Goal: Use online tool/utility: Use online tool/utility

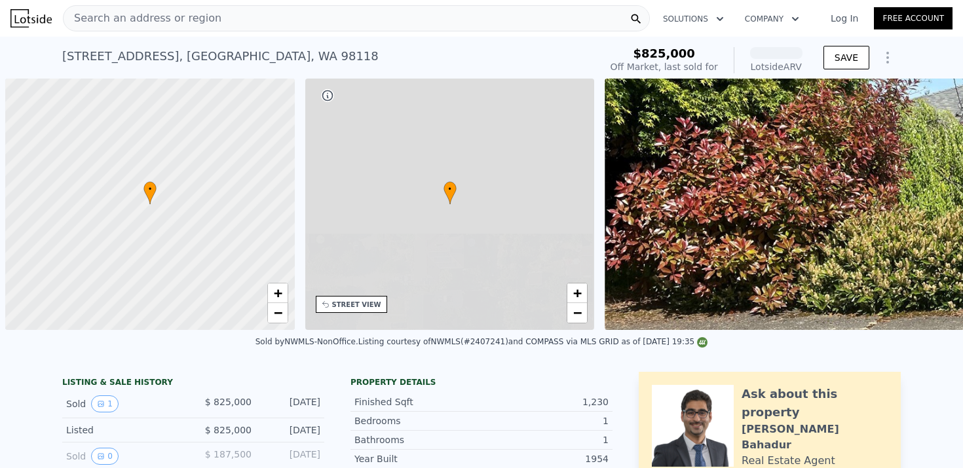
scroll to position [0, 5]
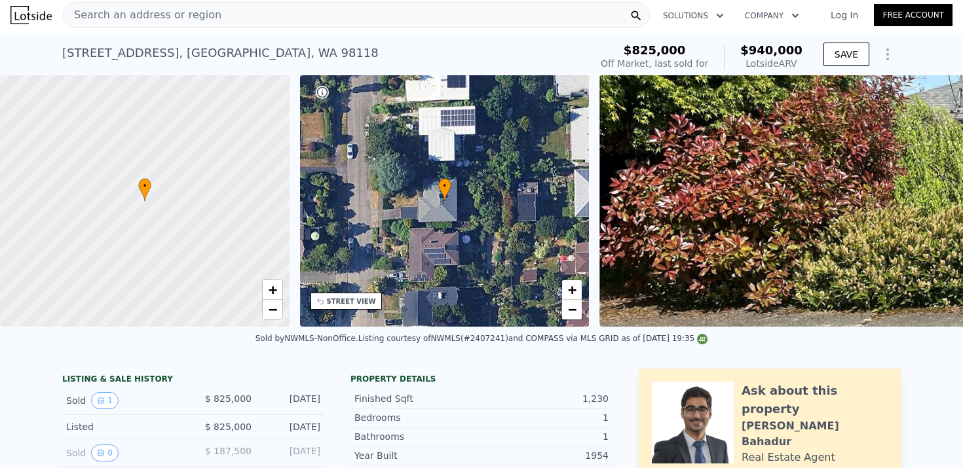
click at [888, 53] on icon "Show Options" at bounding box center [887, 54] width 16 height 16
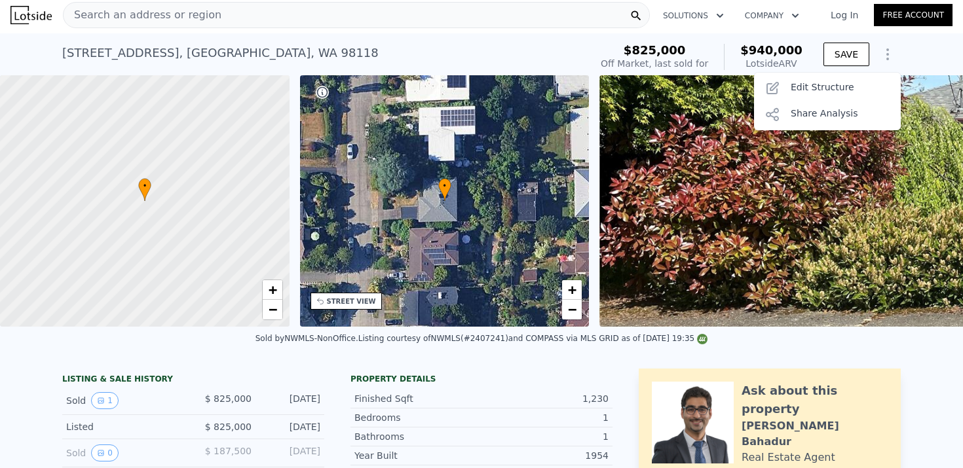
click at [904, 51] on div "[STREET_ADDRESS] Sold [DATE] for $825k (~ARV $940k ) $825,000 Off Market, last …" at bounding box center [481, 54] width 963 height 42
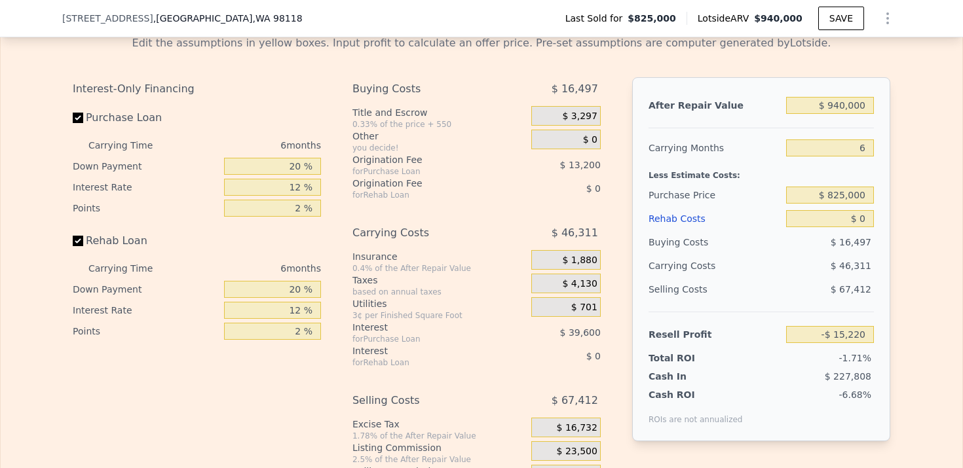
scroll to position [1983, 0]
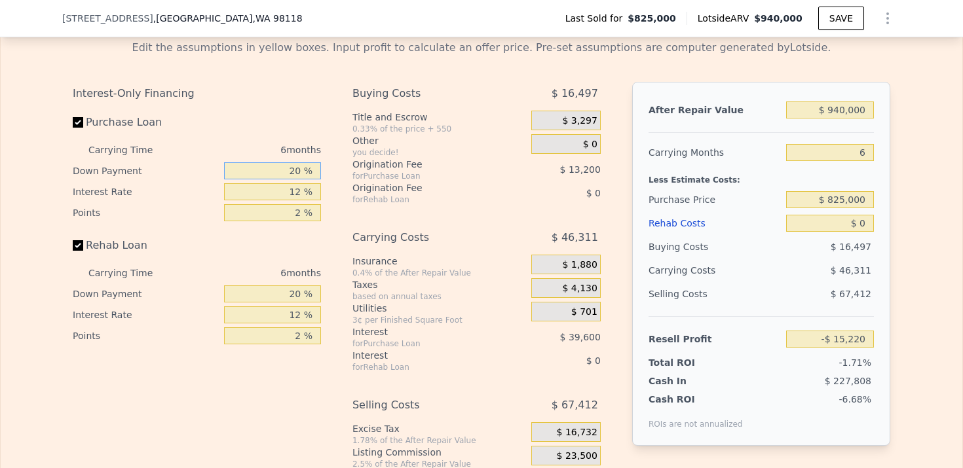
click at [302, 170] on input "20 %" at bounding box center [272, 170] width 97 height 17
click at [293, 170] on input "20 %" at bounding box center [272, 170] width 97 height 17
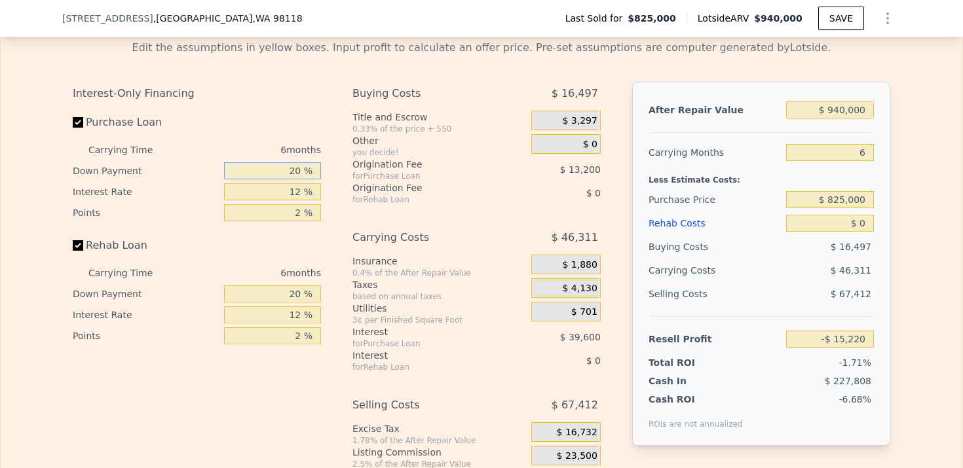
type input "9 %"
type input "-$ 22,483"
type input "9 %"
click at [298, 193] on input "12 %" at bounding box center [272, 191] width 97 height 17
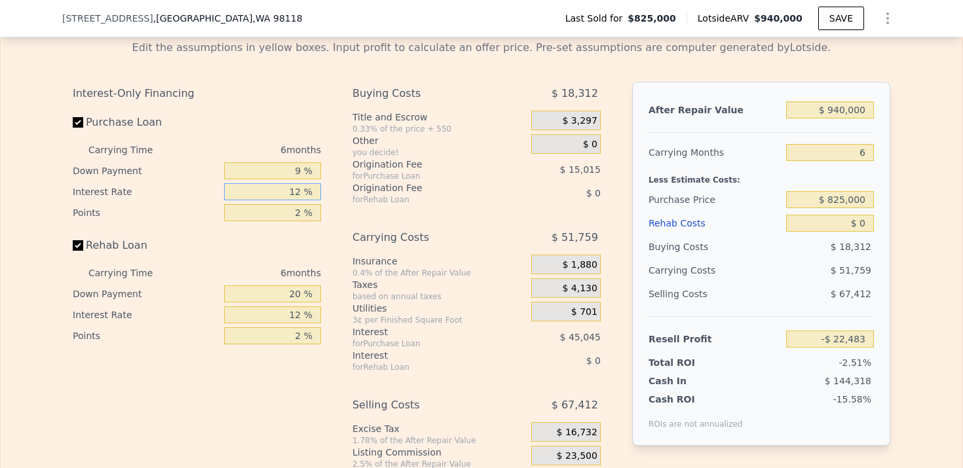
type input "9 %"
type input "-$ 11,221"
type input "9 %"
click at [300, 214] on input "2 %" at bounding box center [272, 212] width 97 height 17
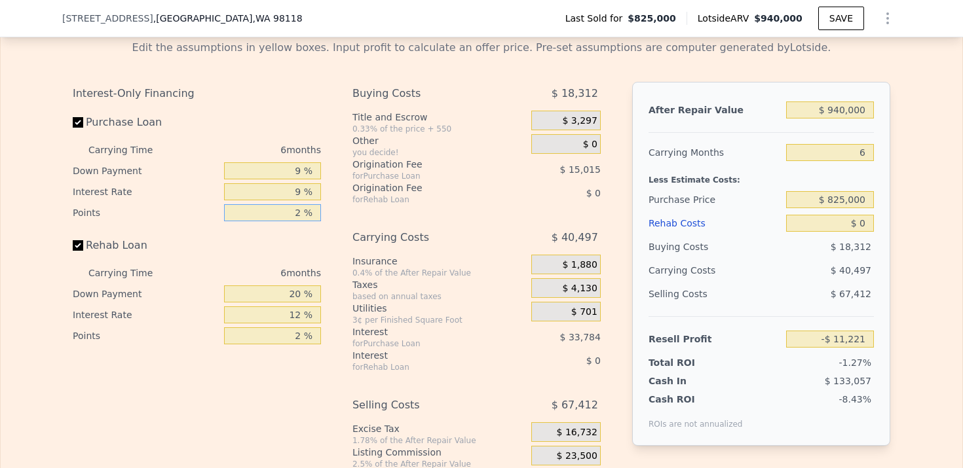
type input "22 %"
type input "-$ 161,371"
type input "2 %"
type input "-$ 11,221"
type input "2 %"
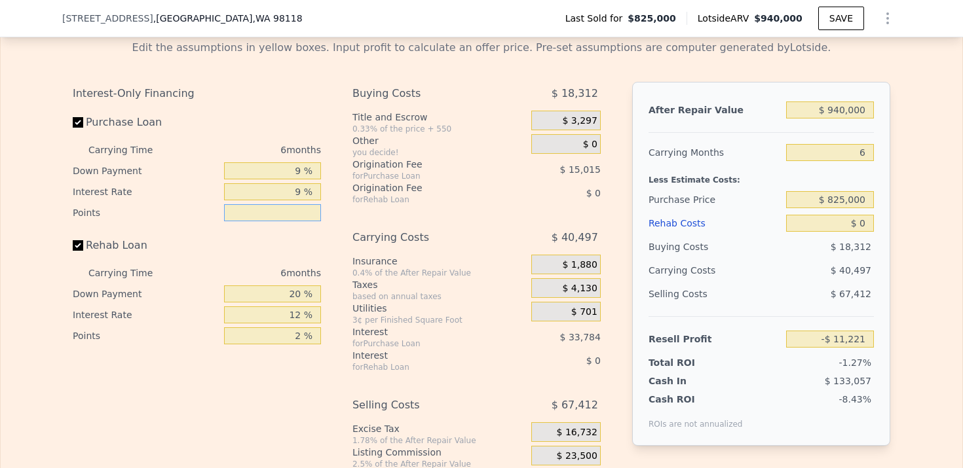
type input "1 %"
type input "-$ 3,714"
type input "1 %"
click at [301, 296] on input "20 %" at bounding box center [272, 294] width 97 height 17
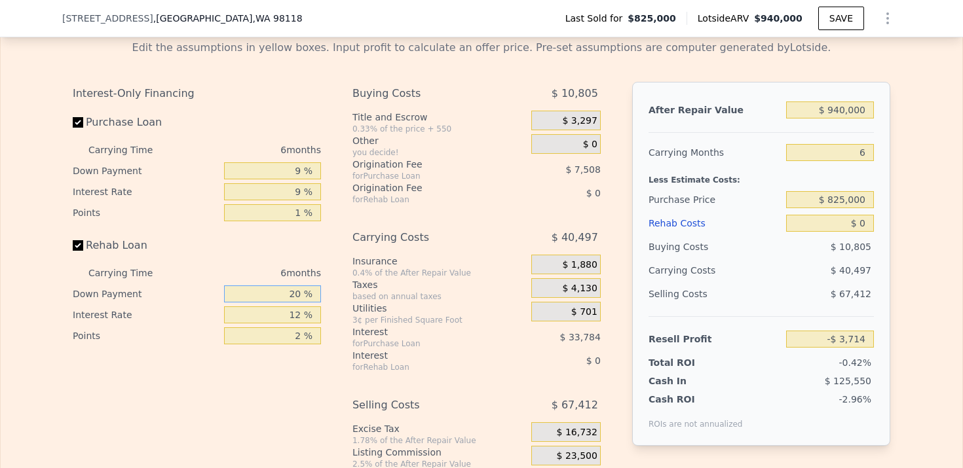
type input "2 %"
type input "9 %"
click at [302, 286] on input "9 %" at bounding box center [272, 294] width 97 height 17
click at [302, 287] on input "9 %" at bounding box center [272, 294] width 97 height 17
type input "0 %"
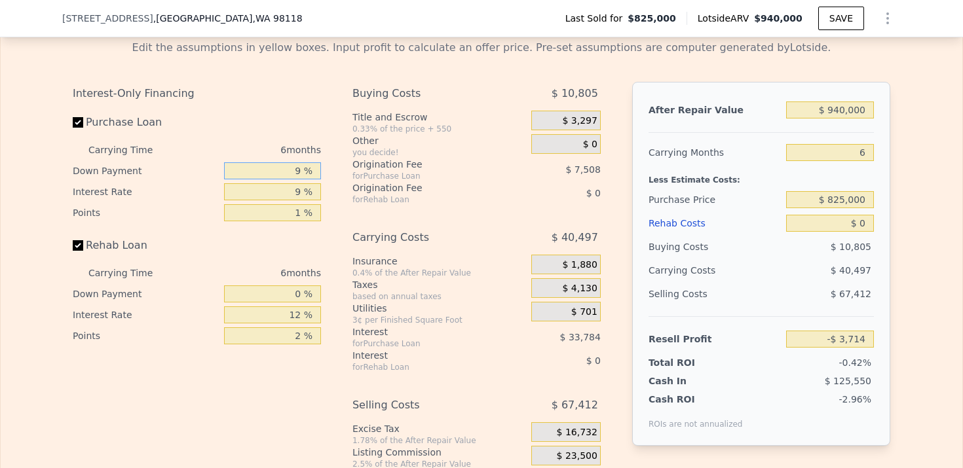
click at [298, 175] on input "9 %" at bounding box center [272, 170] width 97 height 17
type input "0 %"
type input "-$ 7,798"
type input "0 %"
click at [302, 318] on input "12 %" at bounding box center [272, 314] width 97 height 17
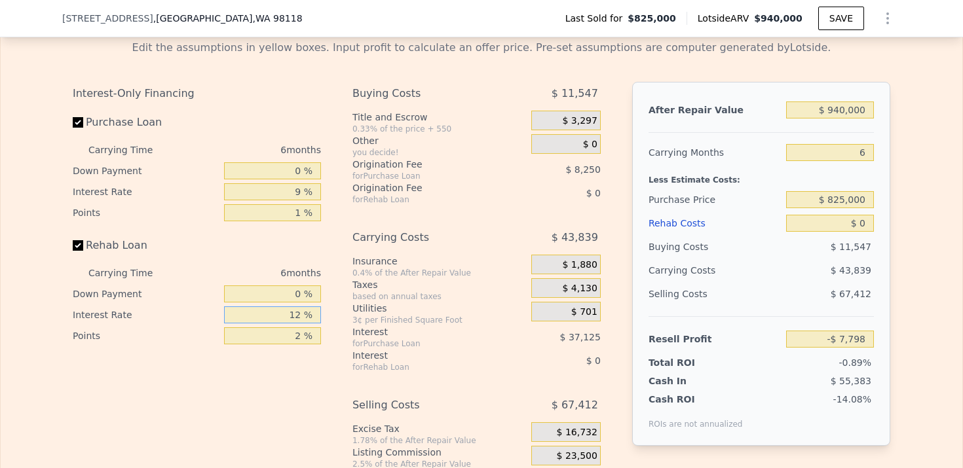
type input "1 %"
type input "9 %"
click at [302, 339] on input "2 %" at bounding box center [272, 335] width 97 height 17
type input "1 %"
click at [455, 297] on div "based on annual taxes" at bounding box center [439, 296] width 174 height 10
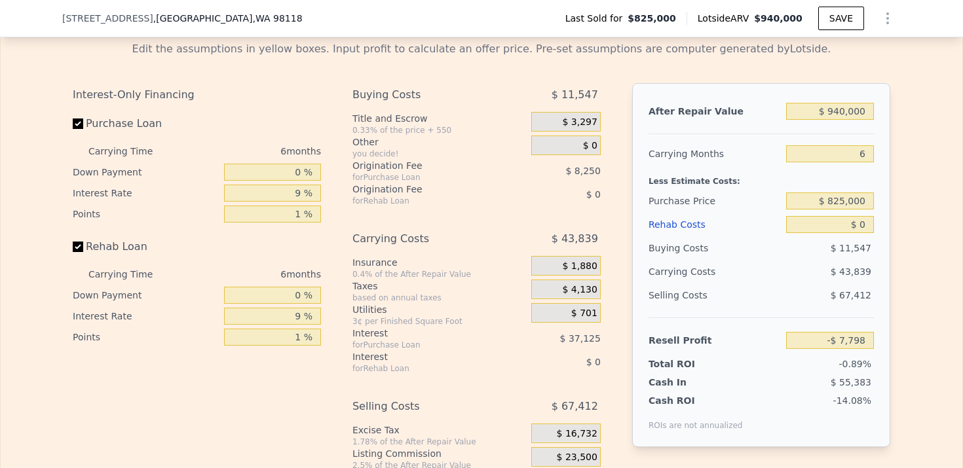
scroll to position [1962, 0]
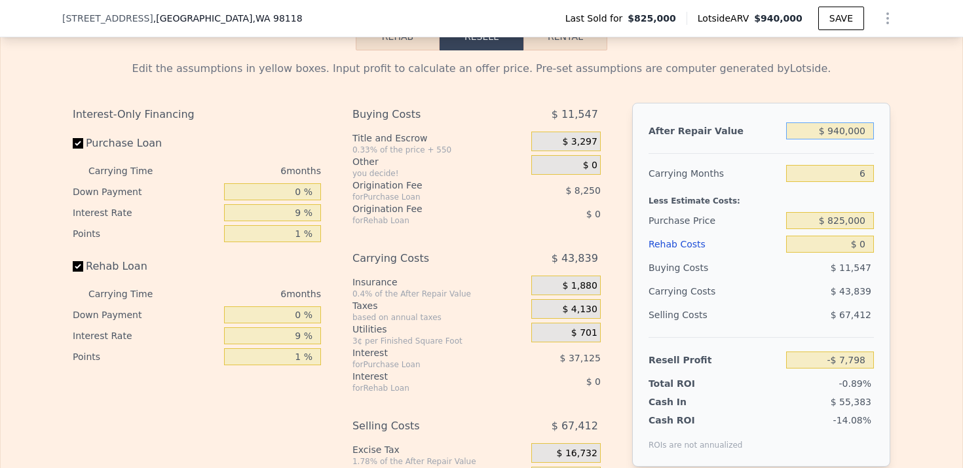
click at [836, 137] on input "$ 940,000" at bounding box center [830, 130] width 88 height 17
type input "$ 14"
type input "-$ 879,042"
type input "$ 140"
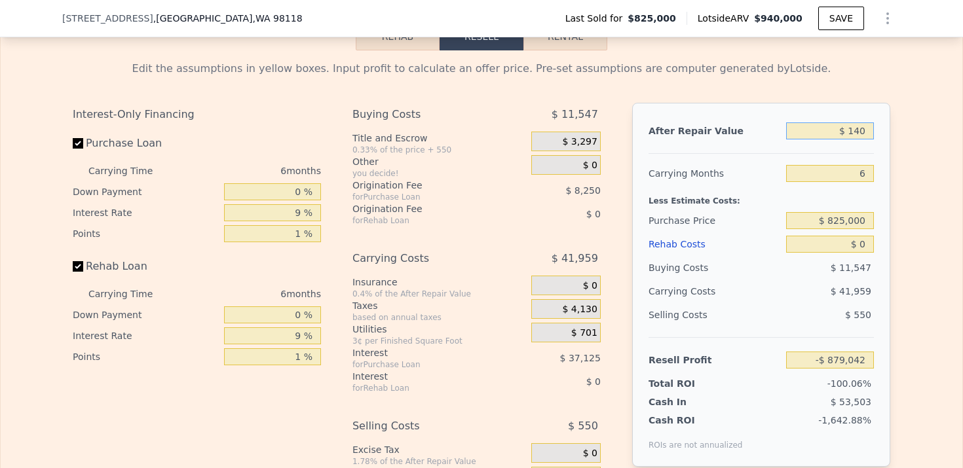
type input "-$ 878,926"
type input "$ 1,400"
type input "-$ 877,759"
type input "$ 14,000"
type input "-$ 866,080"
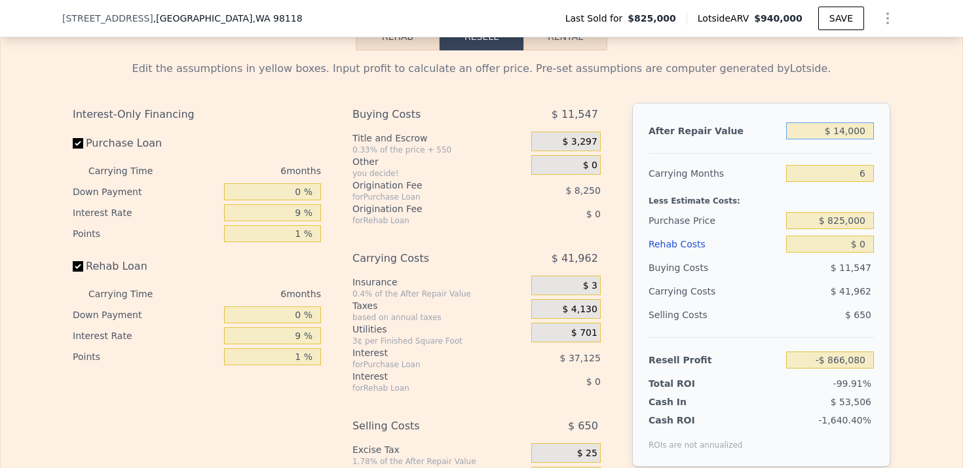
type input "$ 140,000"
type input "-$ 749,294"
type input "$ 1,400,000"
type input "$ 418,562"
type input "$ 1,400,000"
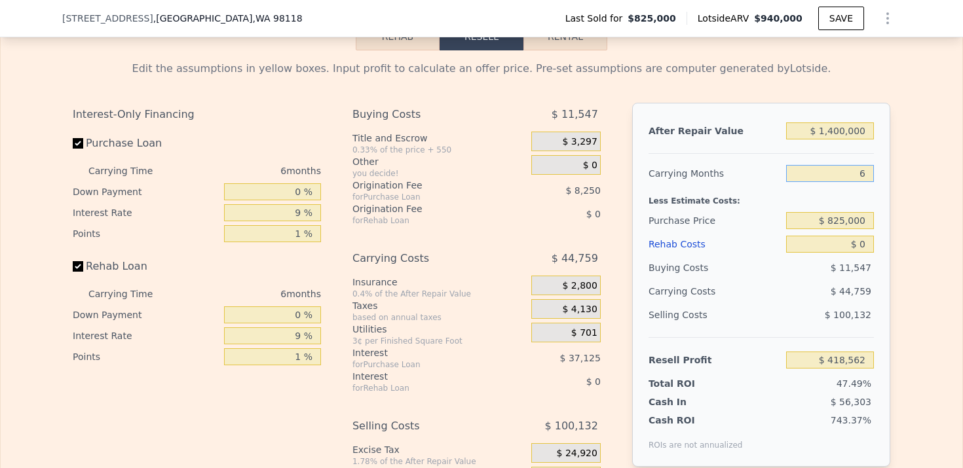
click at [862, 177] on input "6" at bounding box center [830, 173] width 88 height 17
type input "7"
type input "$ 411,102"
type input "7"
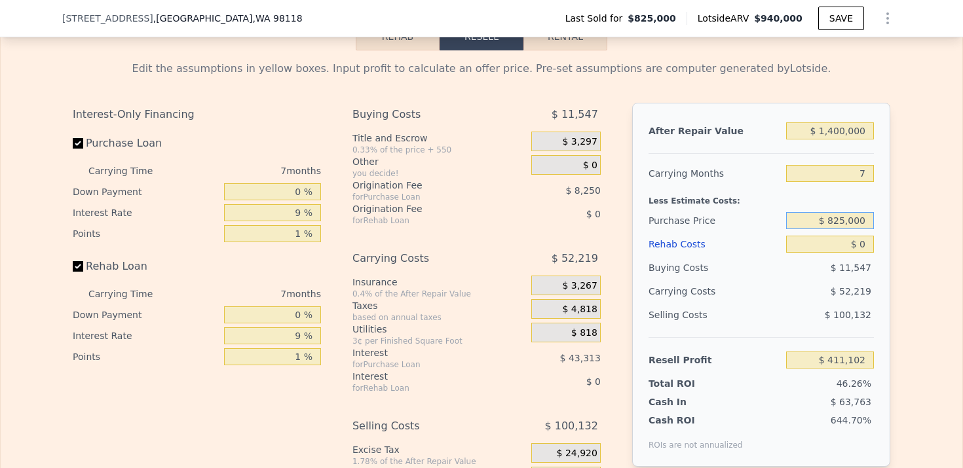
click at [841, 223] on input "$ 825,000" at bounding box center [830, 220] width 88 height 17
click at [862, 249] on input "$ 0" at bounding box center [830, 244] width 88 height 17
type input "$ 20"
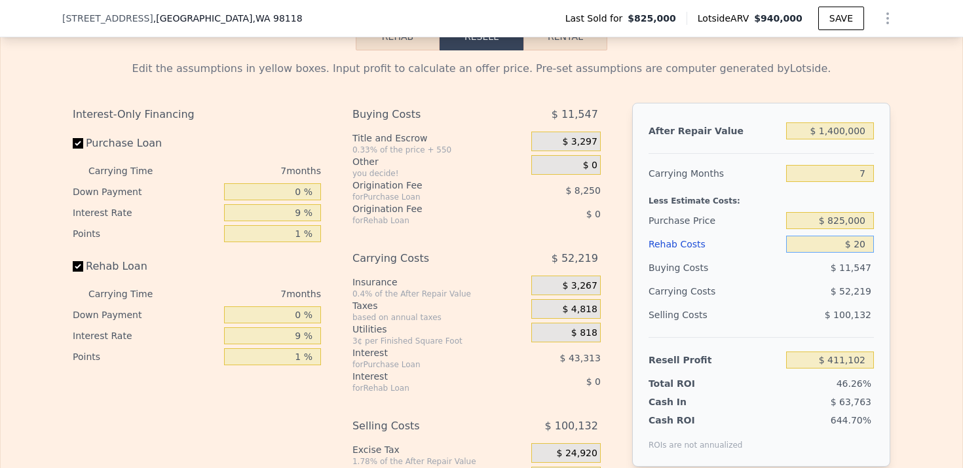
type input "$ 411,082"
type input "$ 250"
type input "$ 410,835"
type input "$ 2,500"
type input "$ 408,444"
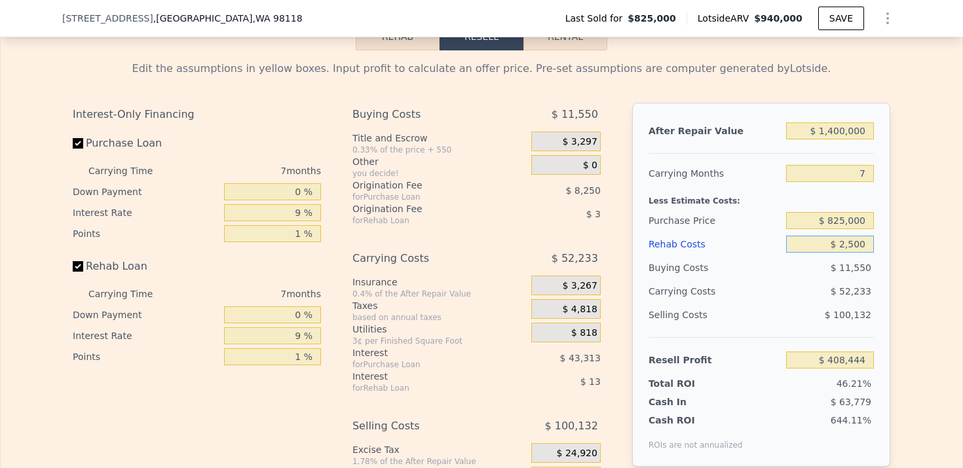
type input "$ 25,000"
type input "$ 384,536"
type input "$ 250,000"
type input "$ 145,477"
type input "$ 2,500,000"
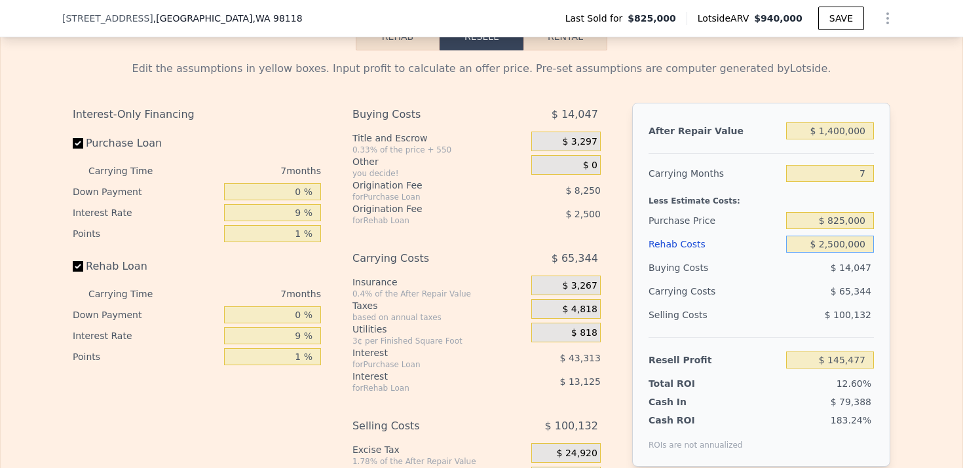
type input "-$ 2,245,148"
type input "$ 250,000"
type input "$ 145,477"
type input "$ 250,000"
click at [811, 296] on div "$ 65,344" at bounding box center [804, 292] width 138 height 24
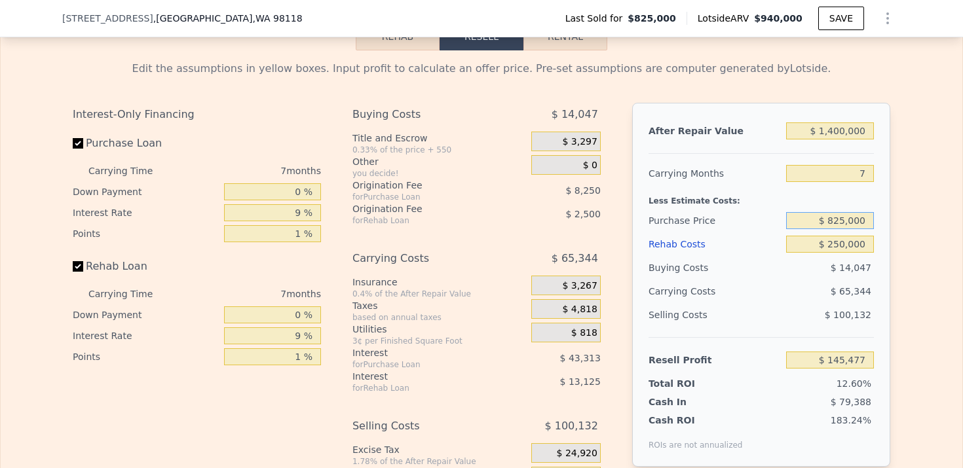
click at [847, 213] on input "$ 825,000" at bounding box center [830, 220] width 88 height 17
click at [842, 253] on div "$ 250,000" at bounding box center [830, 244] width 88 height 24
click at [842, 242] on input "$ 250,000" at bounding box center [830, 244] width 88 height 17
click at [857, 133] on input "$ 1,400,000" at bounding box center [830, 130] width 88 height 17
click at [849, 225] on input "$ 825,000" at bounding box center [830, 220] width 88 height 17
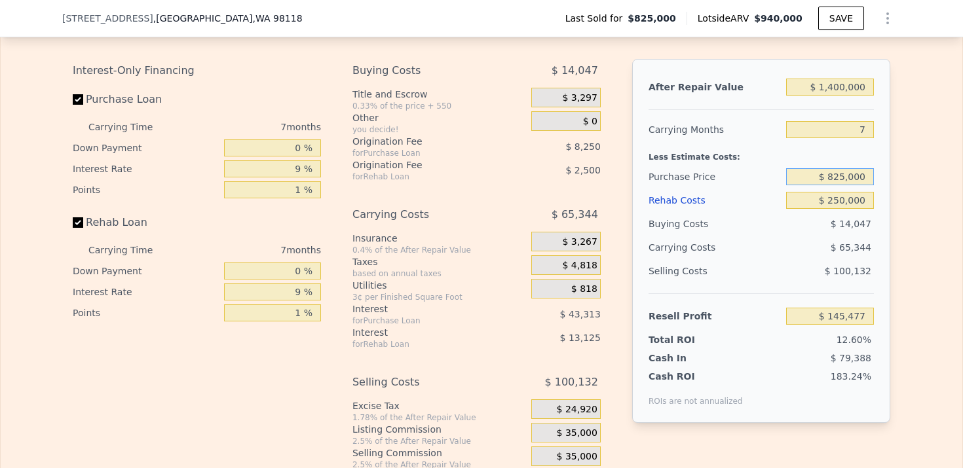
scroll to position [2011, 0]
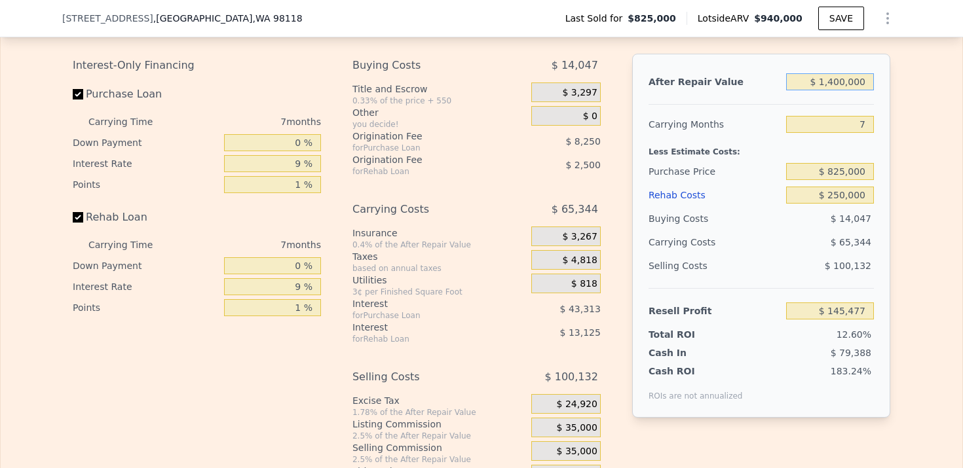
click at [839, 83] on input "$ 1,400,000" at bounding box center [830, 81] width 88 height 17
type input "$ 140,000"
type input "-$ 1,021,959"
type input "$ 1,450,000"
type input "$ 191,804"
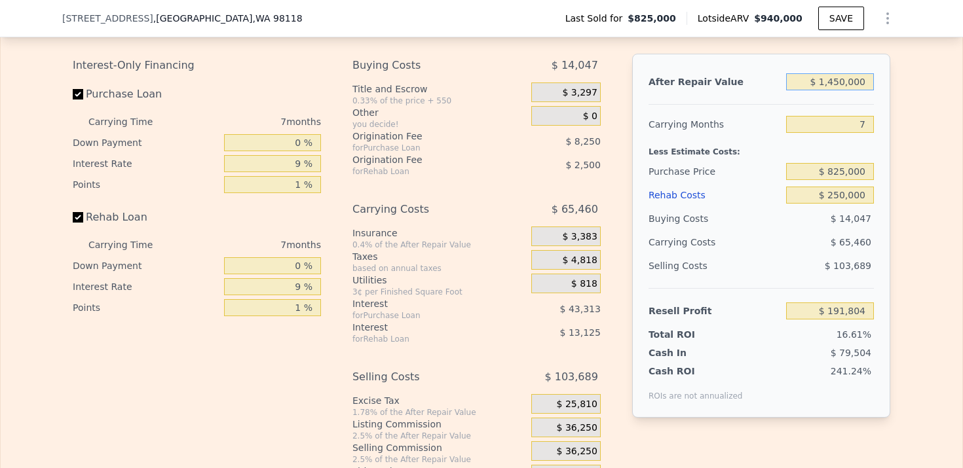
type input "$ 1,450,000"
click at [817, 143] on div "Less Estimate Costs:" at bounding box center [760, 148] width 225 height 24
click at [838, 90] on div "$ 1,450,000" at bounding box center [830, 82] width 88 height 24
click at [838, 84] on input "$ 1,450,000" at bounding box center [830, 81] width 88 height 17
click at [838, 171] on input "$ 825,000" at bounding box center [830, 171] width 88 height 17
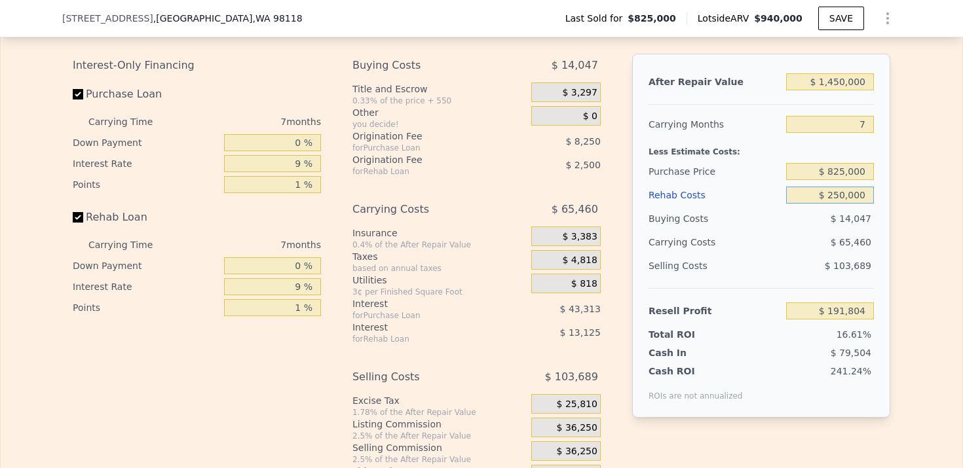
click at [839, 193] on input "$ 250,000" at bounding box center [830, 195] width 88 height 17
type input "$ 25,000"
type input "$ 430,863"
type input "$ 2,000"
type input "$ 455,304"
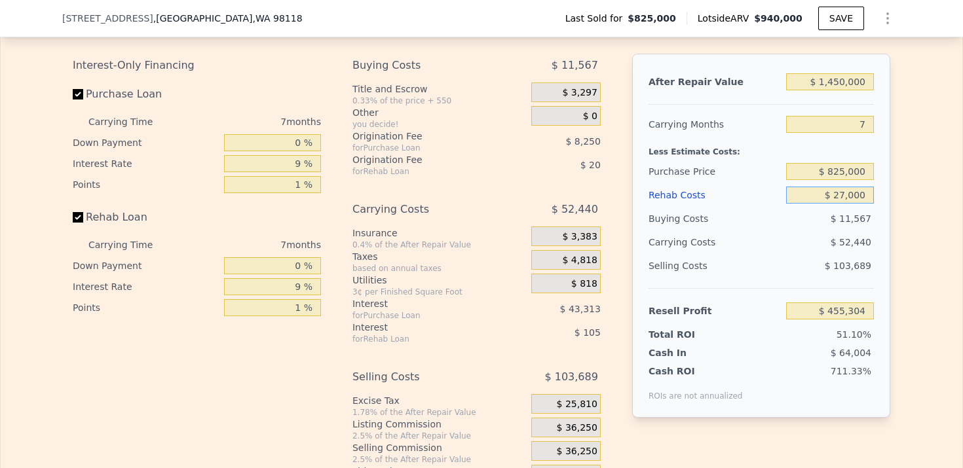
type input "$ 270,000"
type input "$ 170,554"
click at [827, 278] on div "Selling Costs $ 103,689" at bounding box center [760, 271] width 225 height 34
click at [844, 169] on input "$ 825,000" at bounding box center [830, 171] width 88 height 17
click at [847, 82] on input "$ 1,450,000" at bounding box center [830, 81] width 88 height 17
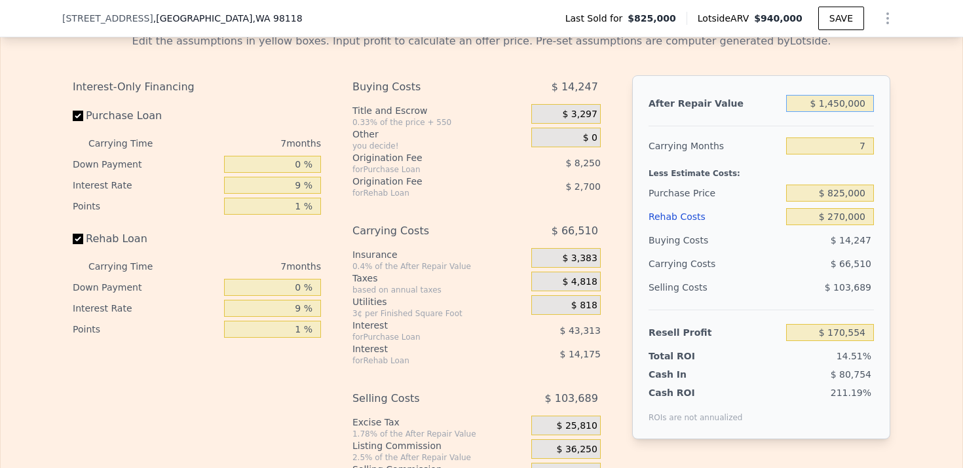
scroll to position [1990, 0]
click at [747, 351] on div "14.51%" at bounding box center [804, 355] width 138 height 13
click at [830, 216] on input "$ 270,000" at bounding box center [830, 216] width 88 height 17
type input "$ 3"
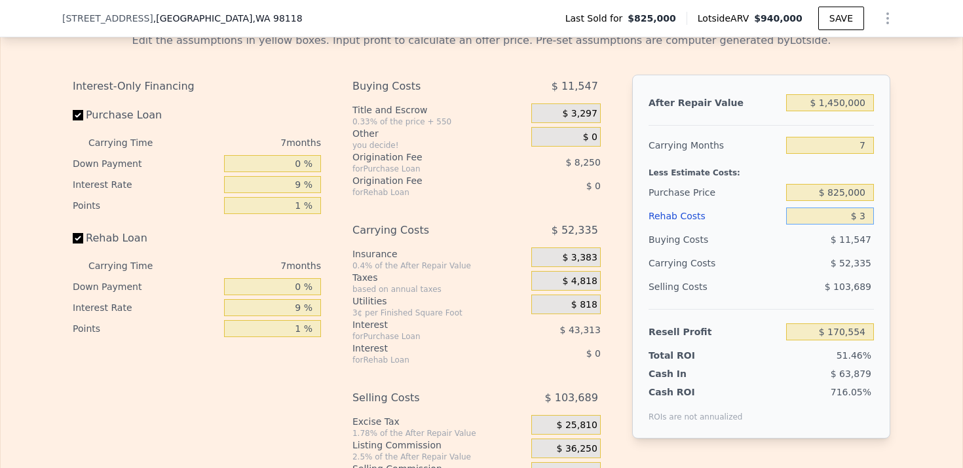
type input "$ 457,426"
type input "$ 30"
type input "$ 457,399"
type input "$ 300"
type input "$ 457,112"
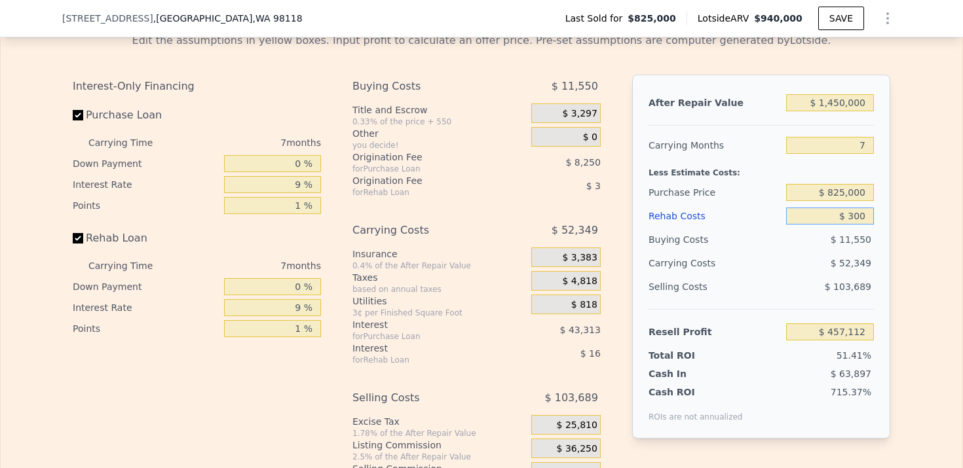
type input "$ 3,000"
type input "$ 454,238"
type input "$ 30,000"
type input "$ 425,554"
type input "$ 300,000"
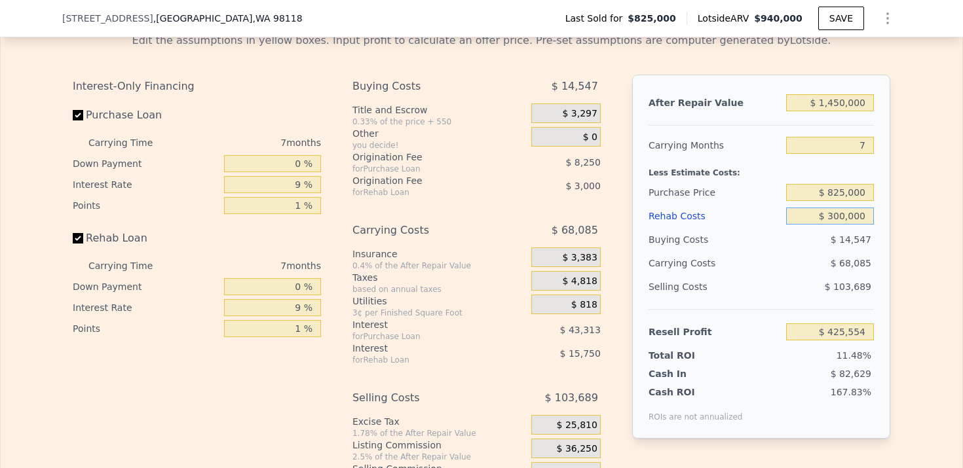
type input "$ 138,679"
type input "$ 300,000"
click at [762, 338] on div "Resell Profit" at bounding box center [714, 332] width 132 height 24
click at [842, 106] on input "$ 1,450,000" at bounding box center [830, 102] width 88 height 17
type input "$ 140,000"
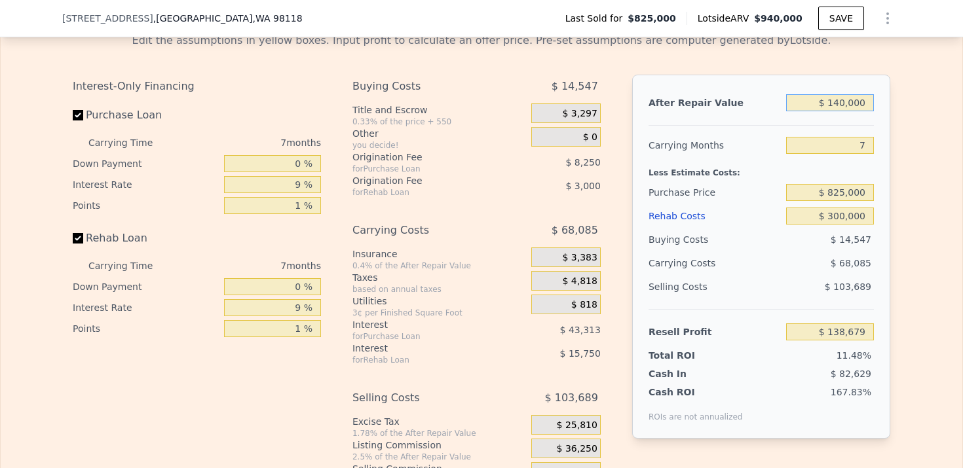
type input "-$ 1,075,084"
type input "$ 1,400,000"
type input "$ 92,352"
type input "$ 1,400,000"
click at [841, 144] on input "7" at bounding box center [830, 145] width 88 height 17
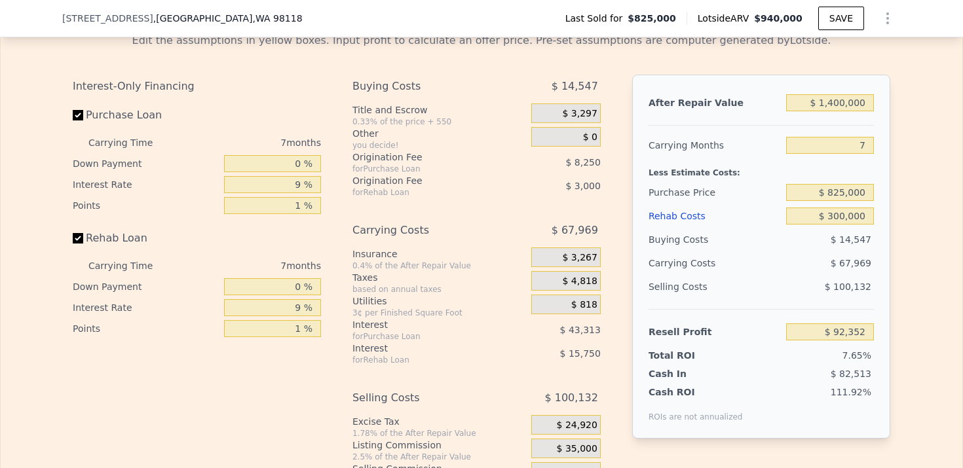
click at [804, 268] on div "$ 67,969" at bounding box center [804, 263] width 138 height 24
